Goal: Task Accomplishment & Management: Manage account settings

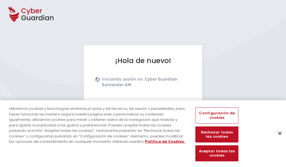
scroll to position [69, 0]
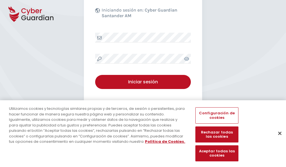
click at [277, 139] on button "Cerrar" at bounding box center [280, 133] width 12 height 12
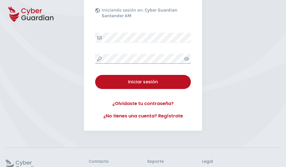
scroll to position [110, 0]
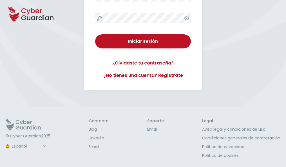
click at [95, 34] on button "Iniciar sesión" at bounding box center [143, 41] width 96 height 14
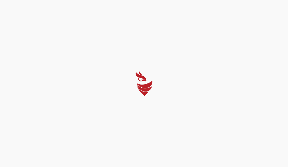
select select "Português (BR)"
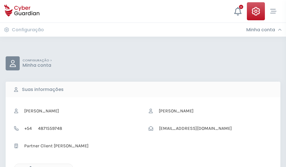
click at [29, 166] on icon "button" at bounding box center [29, 168] width 5 height 5
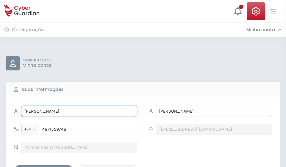
click at [79, 111] on input "YÉSSICA" at bounding box center [79, 111] width 116 height 11
type input "Y"
type input "Natividad"
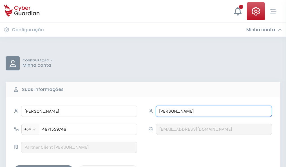
click at [214, 111] on input "CAMPOS" at bounding box center [214, 111] width 116 height 11
type input "C"
type input "Camino"
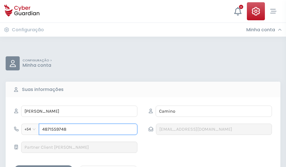
click at [88, 129] on input "4871559748" at bounding box center [88, 129] width 99 height 11
type input "4"
type input "4925304174"
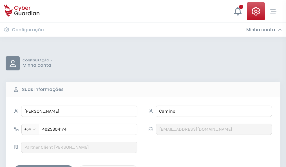
click at [44, 167] on div "Salvar alterações" at bounding box center [43, 170] width 51 height 7
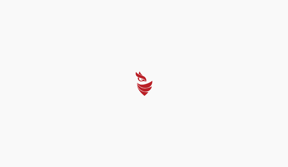
select select "Português (BR)"
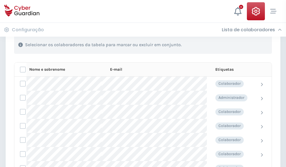
scroll to position [241, 0]
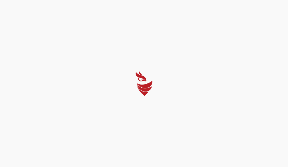
select select "Português (BR)"
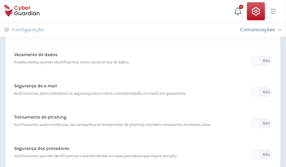
scroll to position [297, 0]
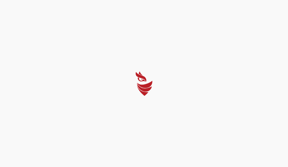
select select "Português (BR)"
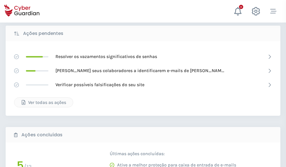
scroll to position [312, 0]
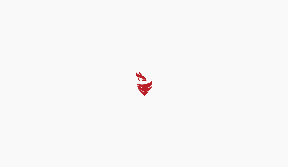
select select "Português (BR)"
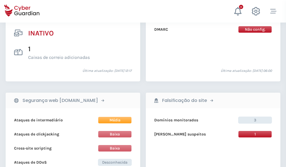
scroll to position [558, 0]
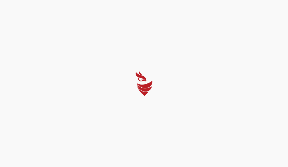
select select "Português (BR)"
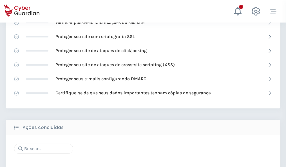
scroll to position [375, 0]
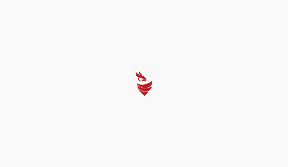
select select "Português (BR)"
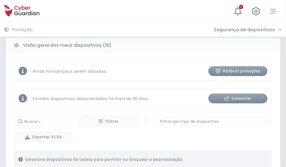
scroll to position [525, 0]
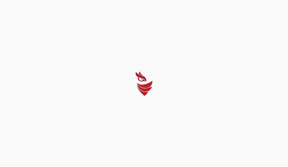
select select "Português (BR)"
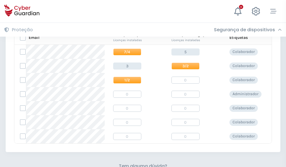
scroll to position [242, 0]
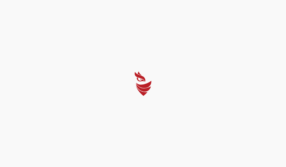
select select "Português (BR)"
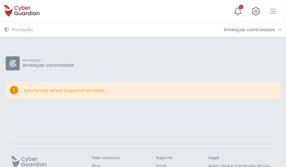
scroll to position [37, 0]
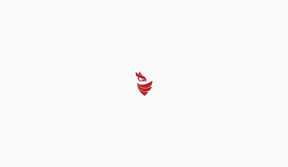
select select "Português (BR)"
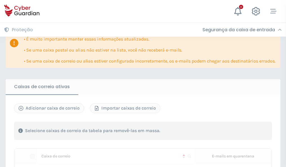
scroll to position [344, 0]
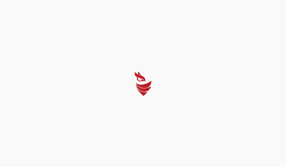
select select "Português (BR)"
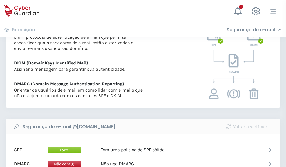
scroll to position [304, 0]
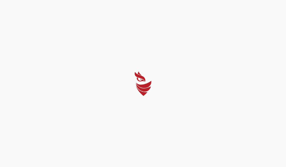
select select "Português (BR)"
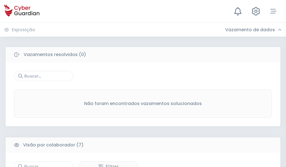
scroll to position [466, 0]
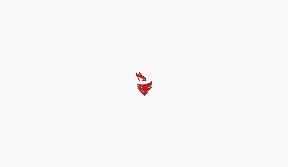
select select "Português (BR)"
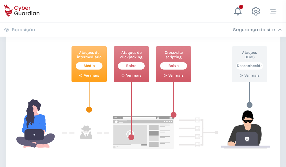
scroll to position [307, 0]
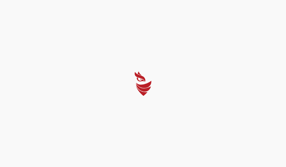
select select "Português (BR)"
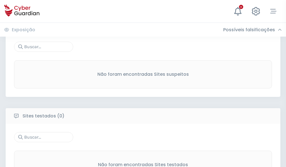
scroll to position [295, 0]
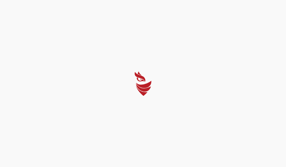
select select "Português (BR)"
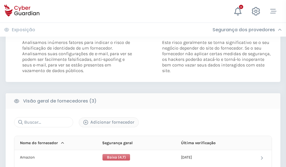
scroll to position [315, 0]
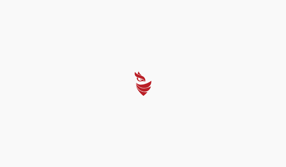
select select "Português (BR)"
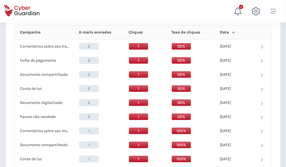
scroll to position [505, 0]
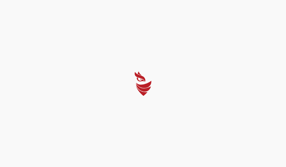
select select "Português (BR)"
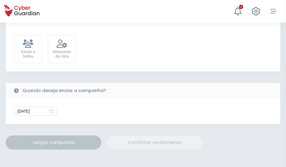
scroll to position [206, 0]
